Goal: Task Accomplishment & Management: Manage account settings

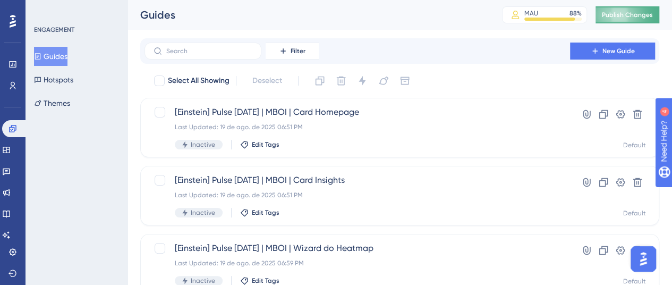
click at [633, 13] on span "Publish Changes" at bounding box center [627, 15] width 51 height 8
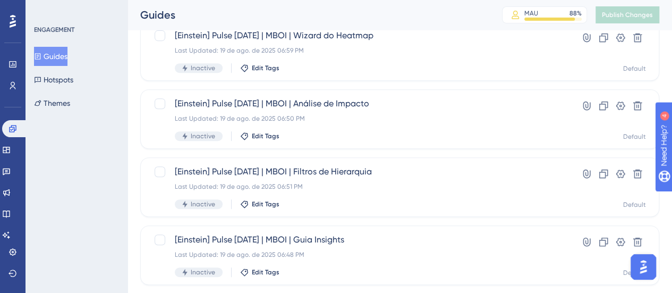
scroll to position [53, 0]
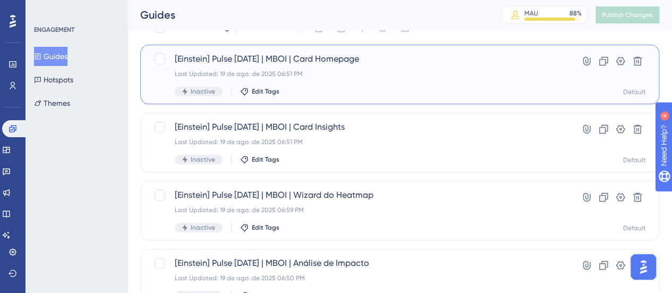
click at [159, 61] on div at bounding box center [160, 59] width 11 height 11
checkbox input "true"
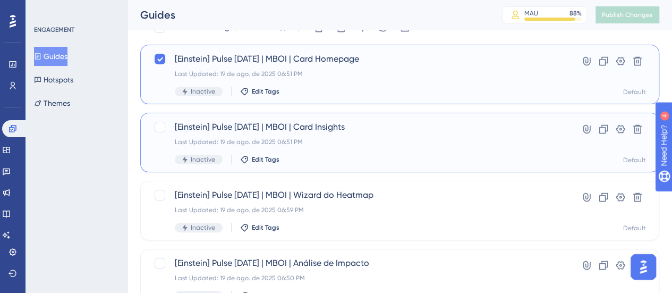
click at [158, 124] on div at bounding box center [160, 127] width 11 height 11
checkbox input "true"
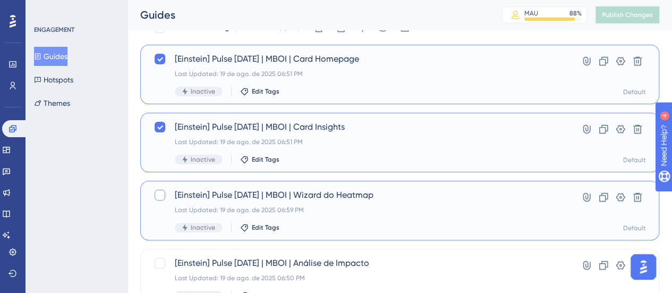
click at [155, 193] on div at bounding box center [160, 195] width 11 height 11
checkbox input "true"
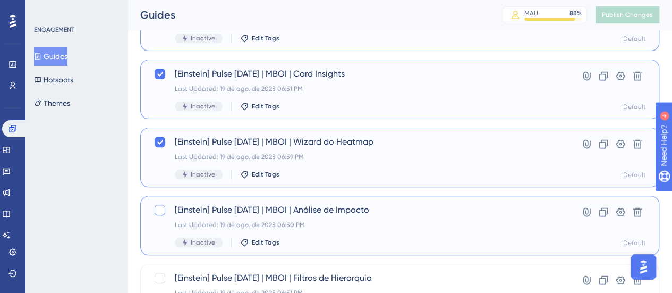
click at [159, 207] on div at bounding box center [160, 209] width 11 height 11
checkbox input "true"
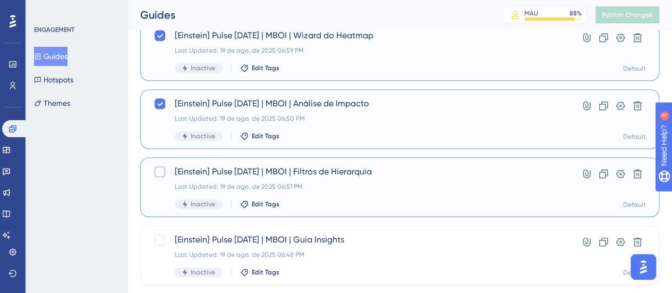
click at [156, 174] on div at bounding box center [160, 171] width 11 height 11
checkbox input "true"
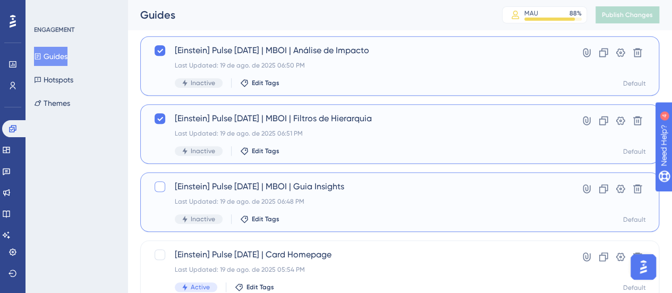
click at [158, 186] on div at bounding box center [160, 186] width 11 height 11
checkbox input "true"
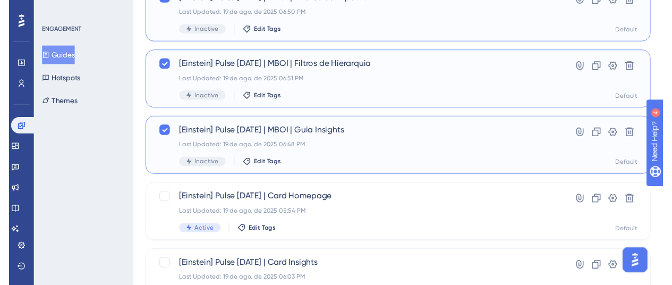
scroll to position [0, 0]
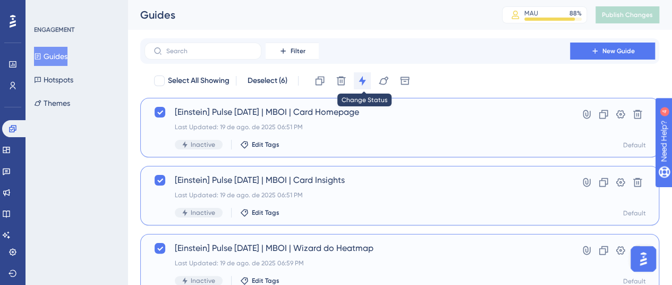
click at [361, 84] on icon at bounding box center [362, 80] width 11 height 11
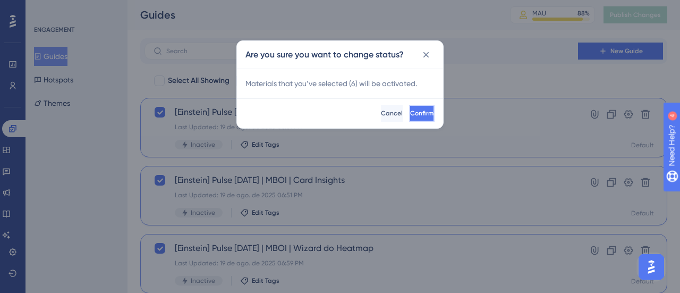
click at [410, 113] on span "Confirm" at bounding box center [421, 113] width 23 height 8
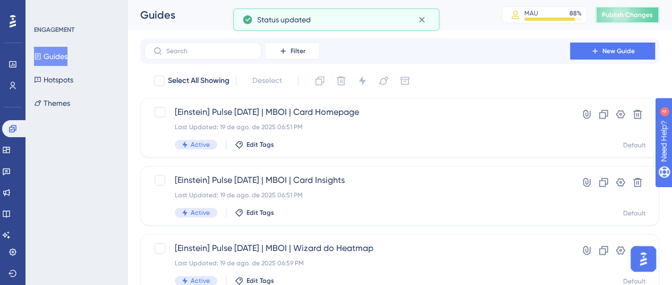
click at [623, 19] on span "Publish Changes" at bounding box center [627, 15] width 51 height 8
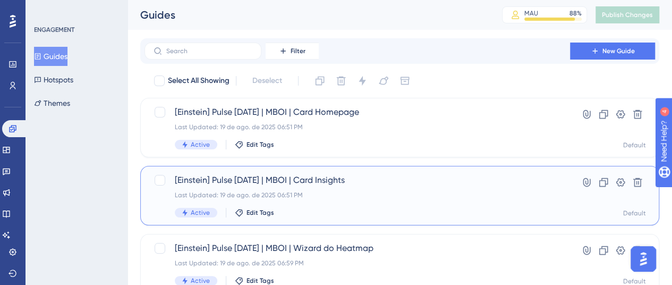
click at [336, 181] on span "[Einstein] Pulse [DATE] | MBOI | Card Insights" at bounding box center [357, 180] width 365 height 13
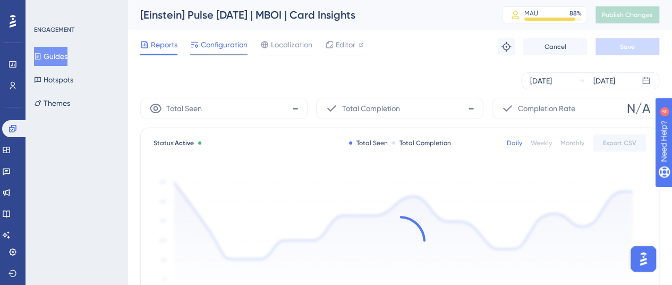
click at [228, 39] on span "Configuration" at bounding box center [224, 44] width 47 height 13
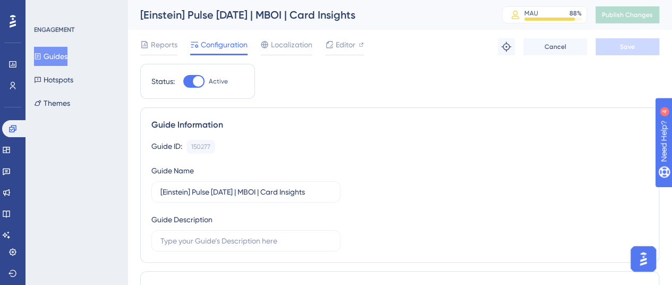
click at [59, 64] on button "Guides" at bounding box center [50, 56] width 33 height 19
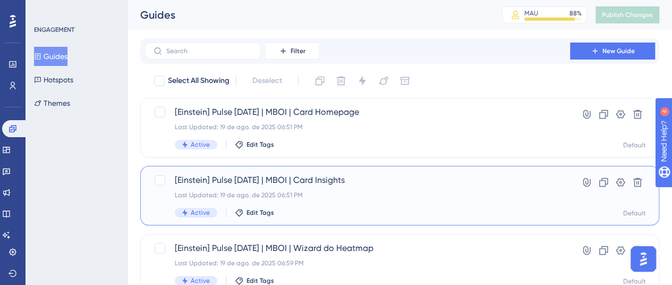
click at [362, 176] on span "[Einstein] Pulse [DATE] | MBOI | Card Insights" at bounding box center [357, 180] width 365 height 13
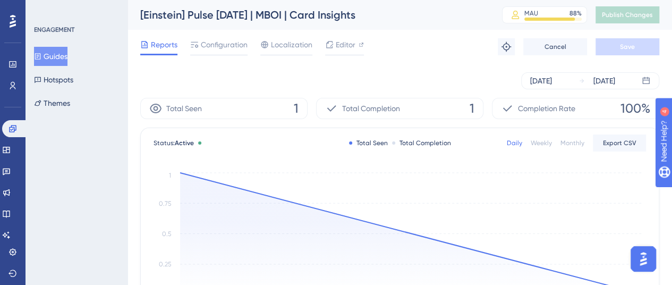
click at [32, 52] on div "ENGAGEMENT Guides Hotspots Themes" at bounding box center [76, 142] width 102 height 285
click at [67, 56] on button "Guides" at bounding box center [50, 56] width 33 height 19
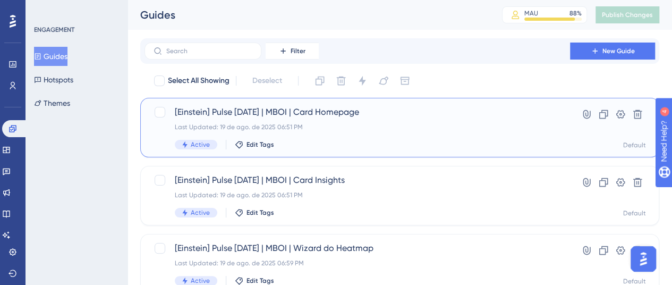
click at [341, 107] on span "[Einstein] Pulse [DATE] | MBOI | Card Homepage" at bounding box center [357, 112] width 365 height 13
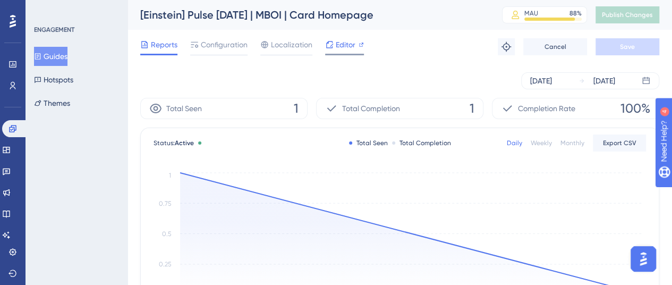
click at [344, 49] on span "Editor" at bounding box center [346, 44] width 20 height 13
click at [53, 52] on button "Guides" at bounding box center [50, 56] width 33 height 19
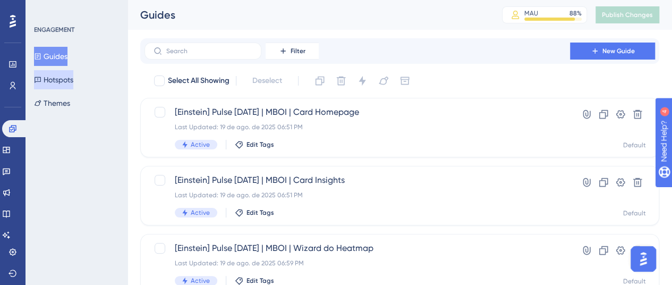
click at [56, 85] on button "Hotspots" at bounding box center [53, 79] width 39 height 19
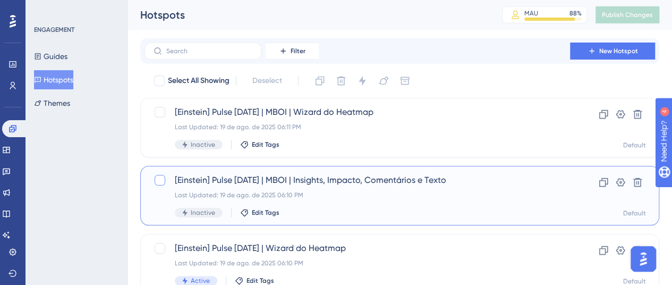
click at [156, 183] on div at bounding box center [160, 180] width 11 height 11
checkbox input "true"
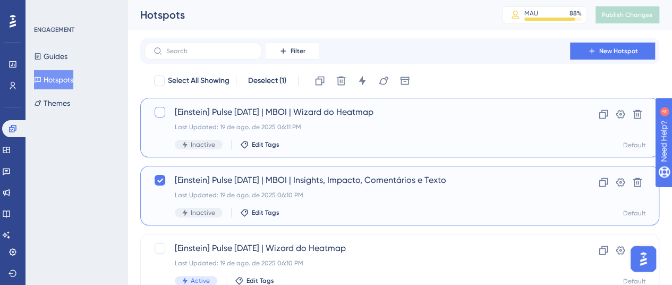
click at [161, 112] on div at bounding box center [160, 112] width 11 height 11
checkbox input "true"
click at [365, 89] on button at bounding box center [362, 80] width 17 height 17
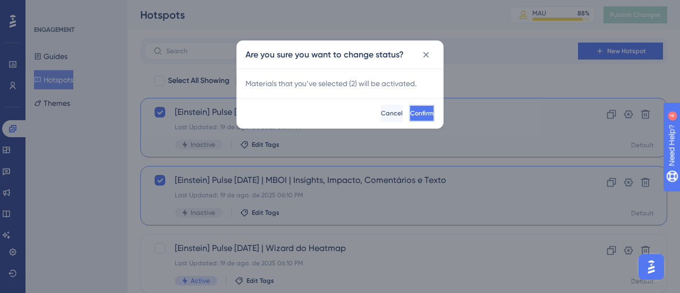
click at [410, 114] on span "Confirm" at bounding box center [421, 113] width 23 height 8
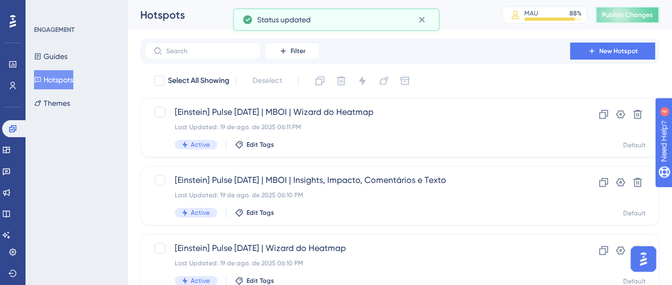
click at [616, 18] on span "Publish Changes" at bounding box center [627, 15] width 51 height 8
